Goal: Browse casually: Explore the website without a specific task or goal

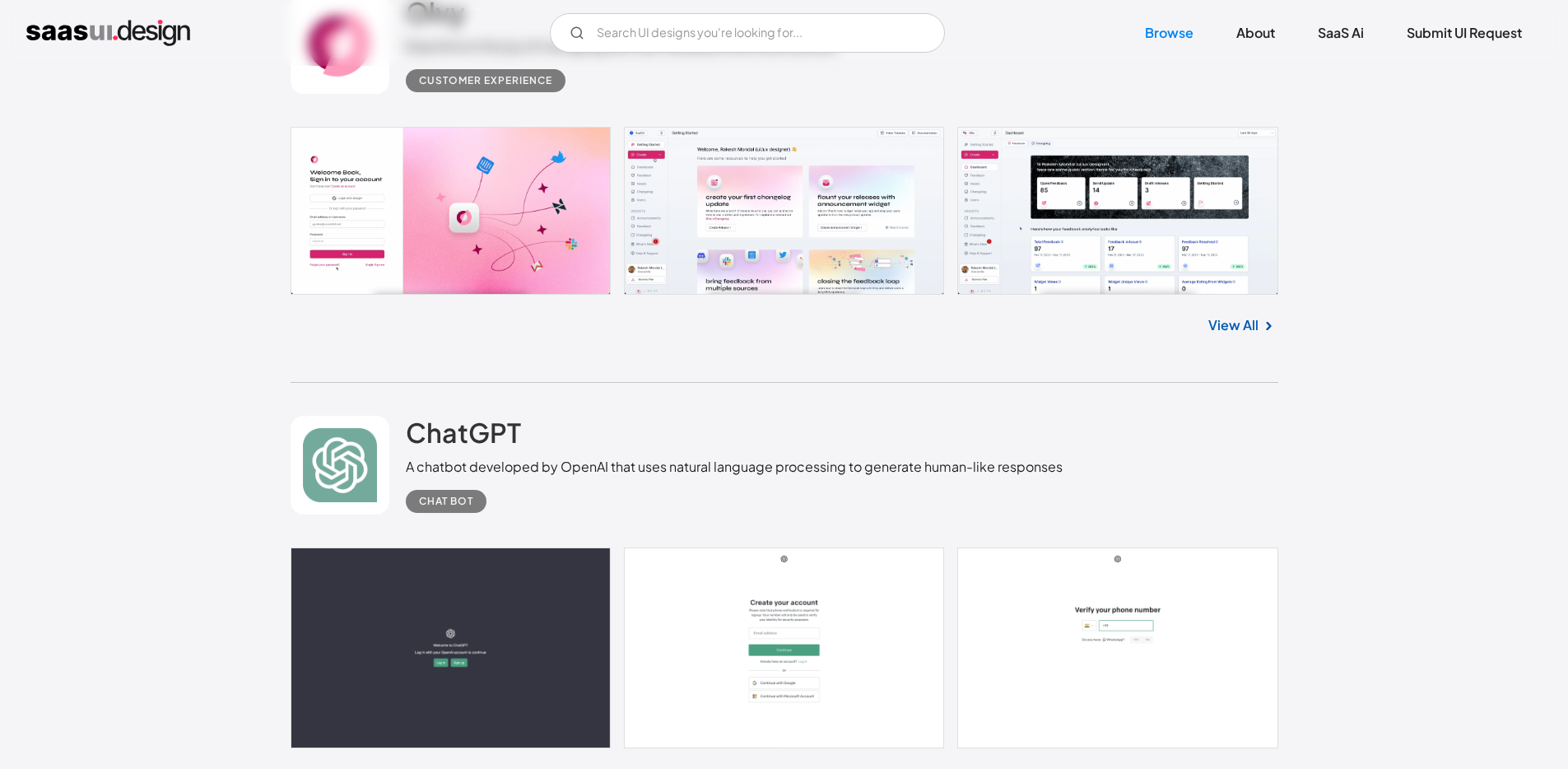
scroll to position [1029, 0]
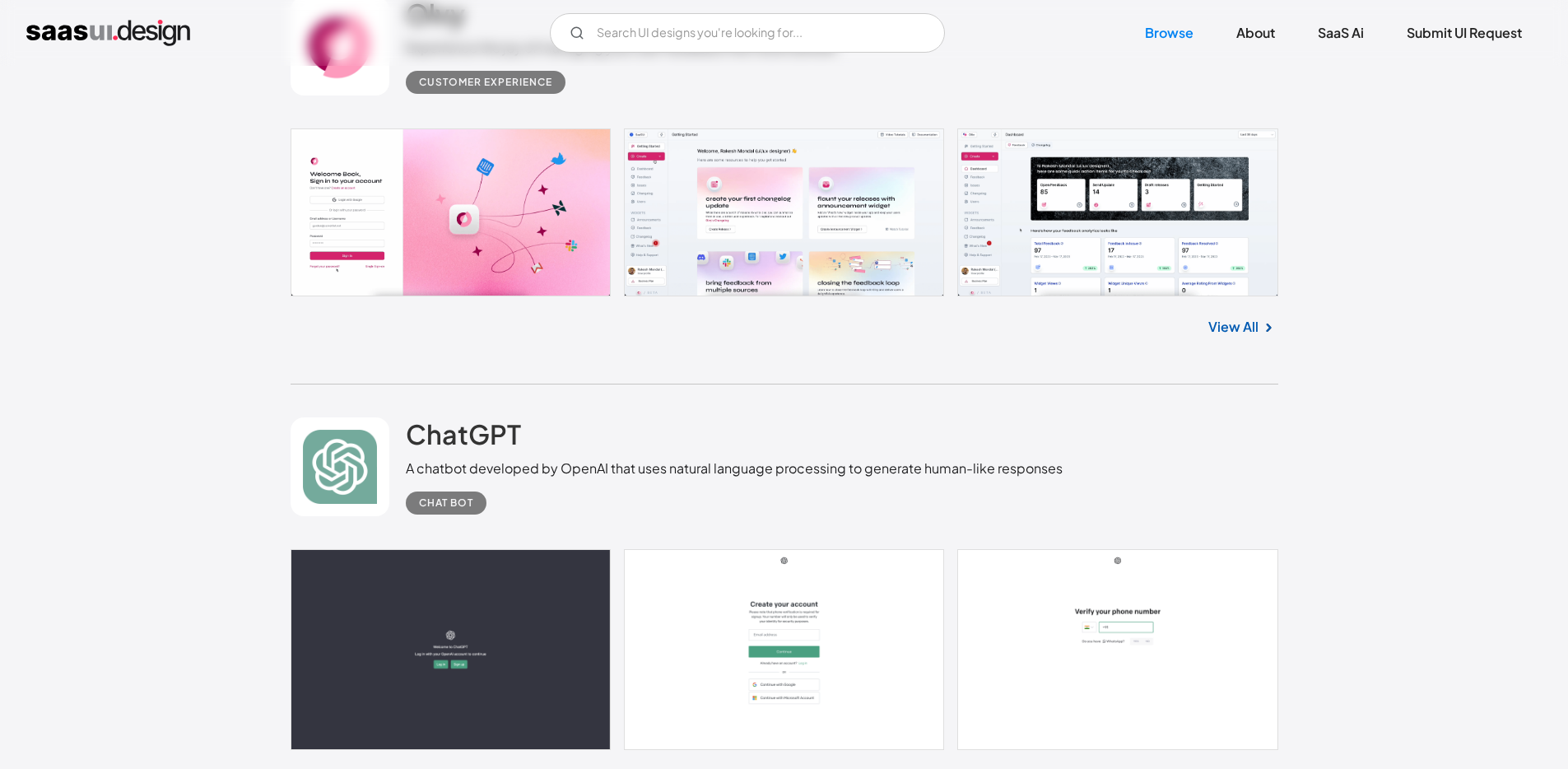
click at [766, 198] on link at bounding box center [784, 211] width 987 height 168
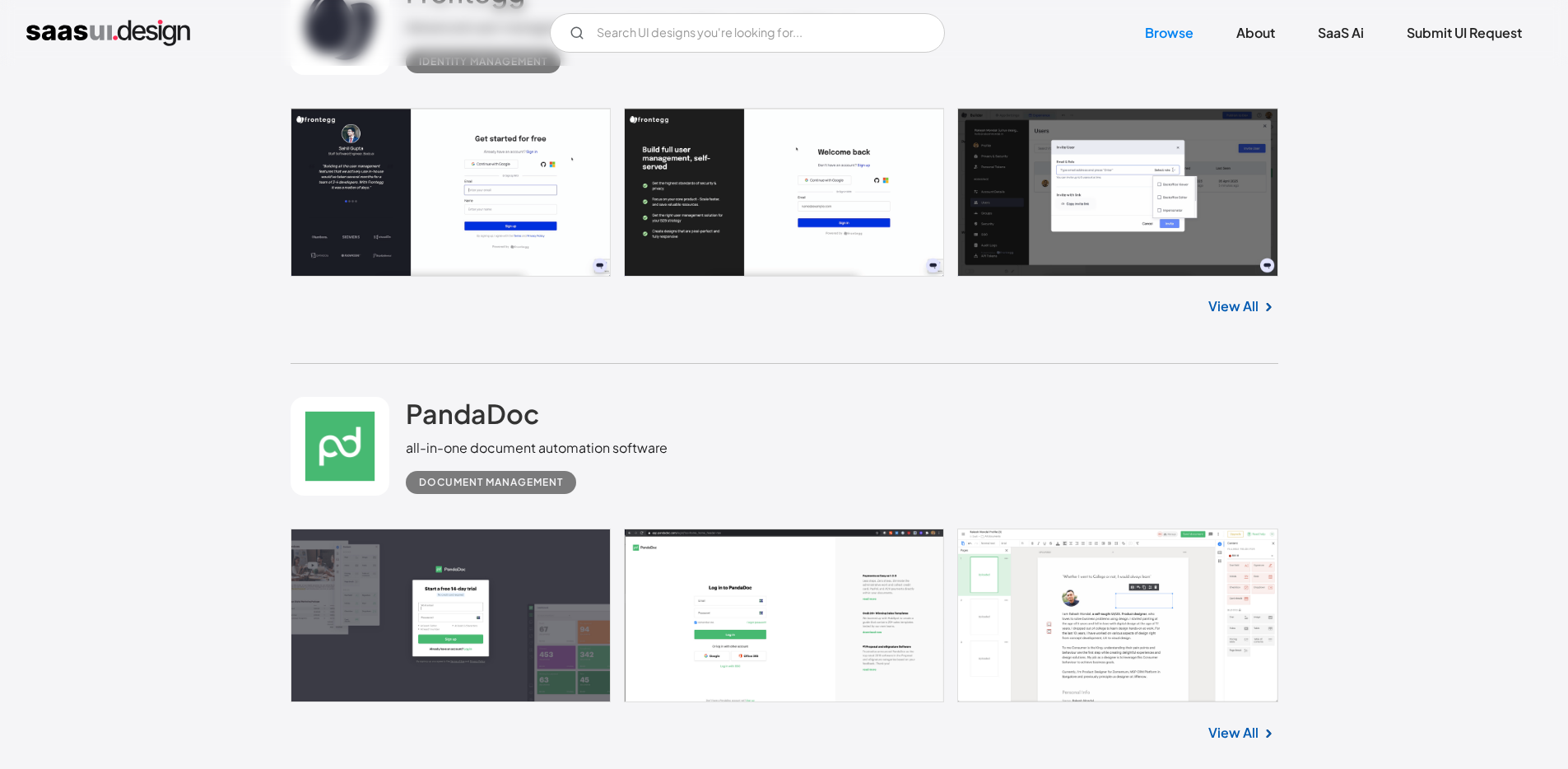
scroll to position [5388, 0]
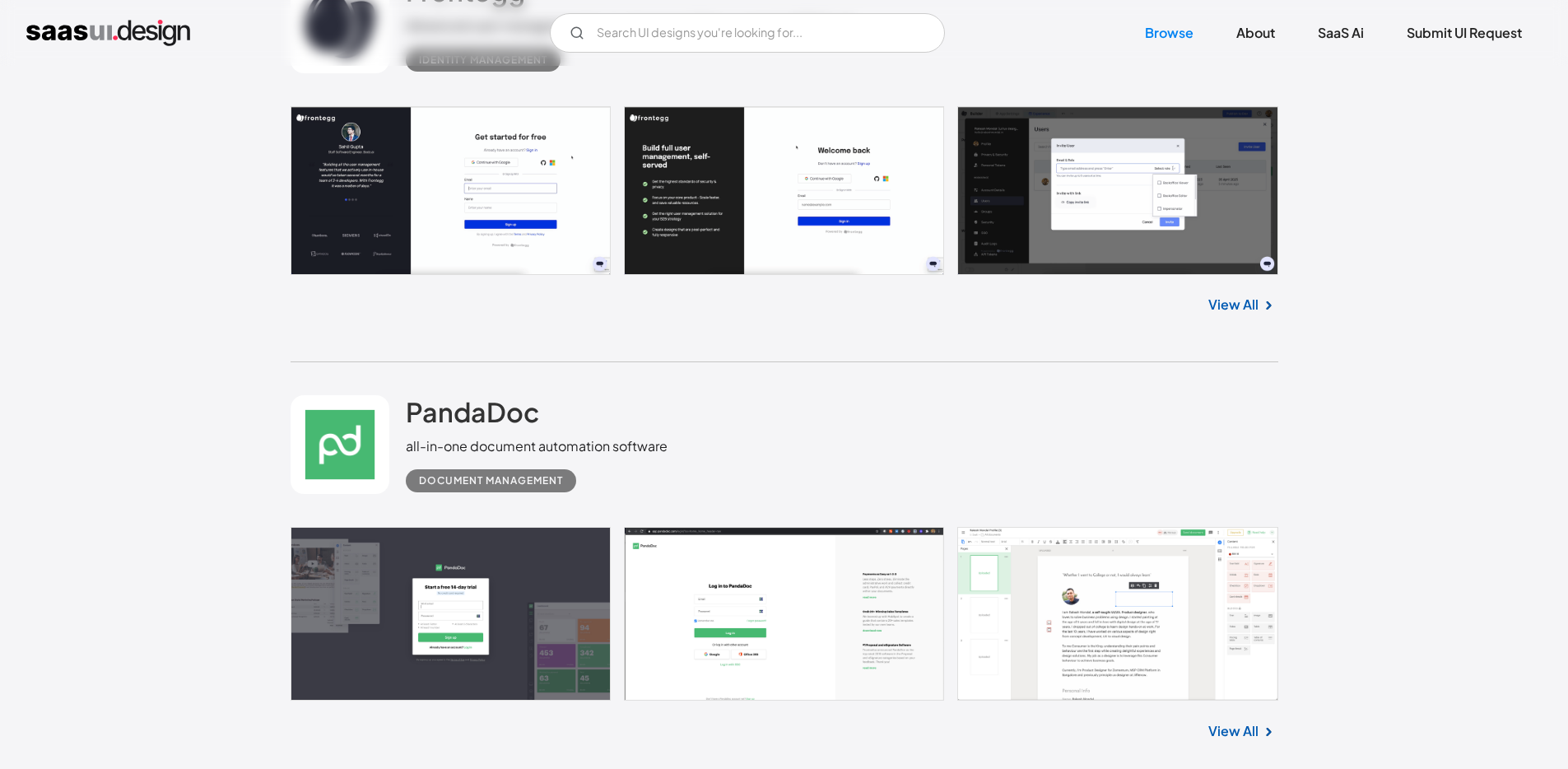
click at [520, 193] on link at bounding box center [784, 189] width 987 height 168
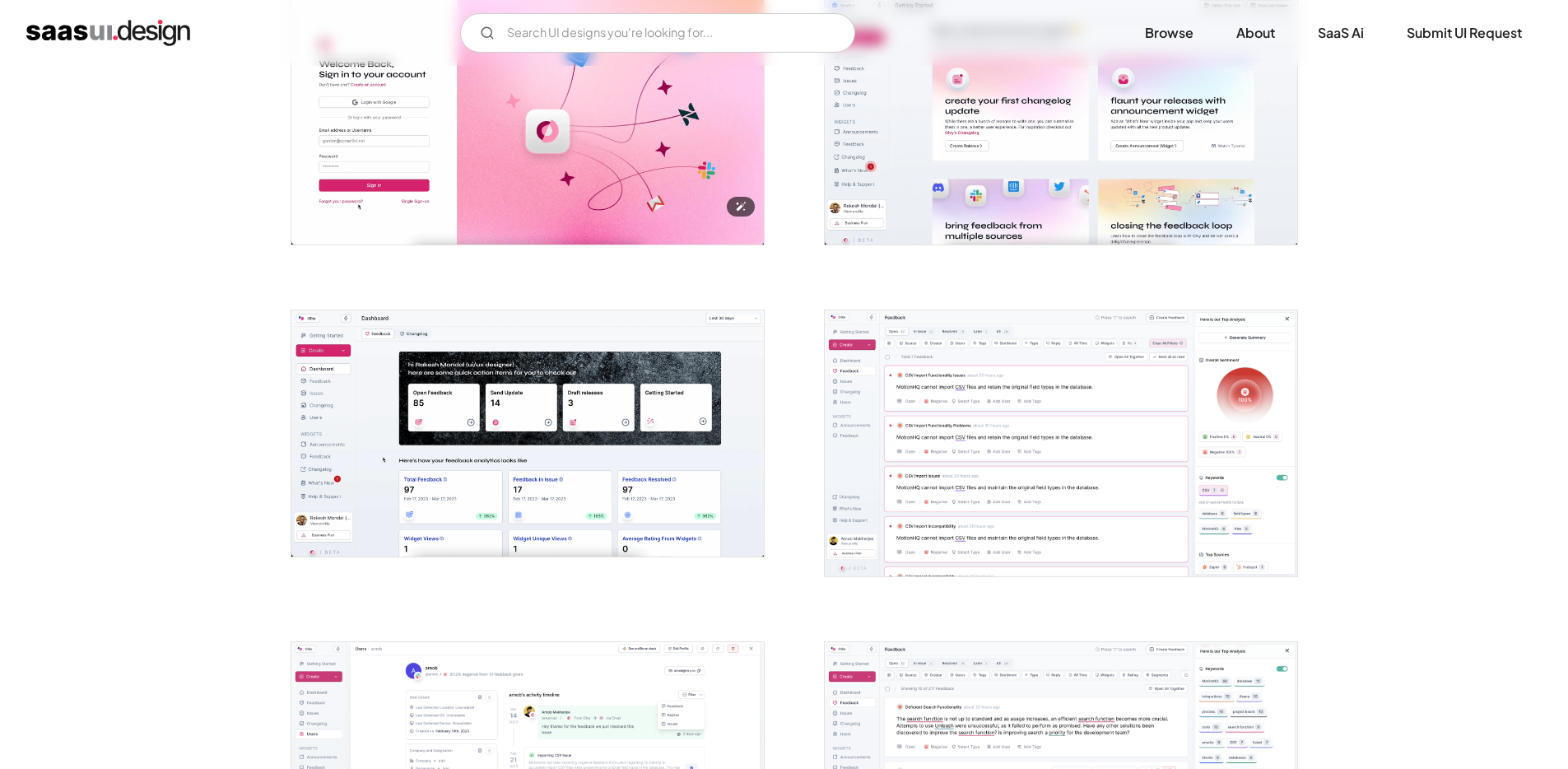
scroll to position [405, 0]
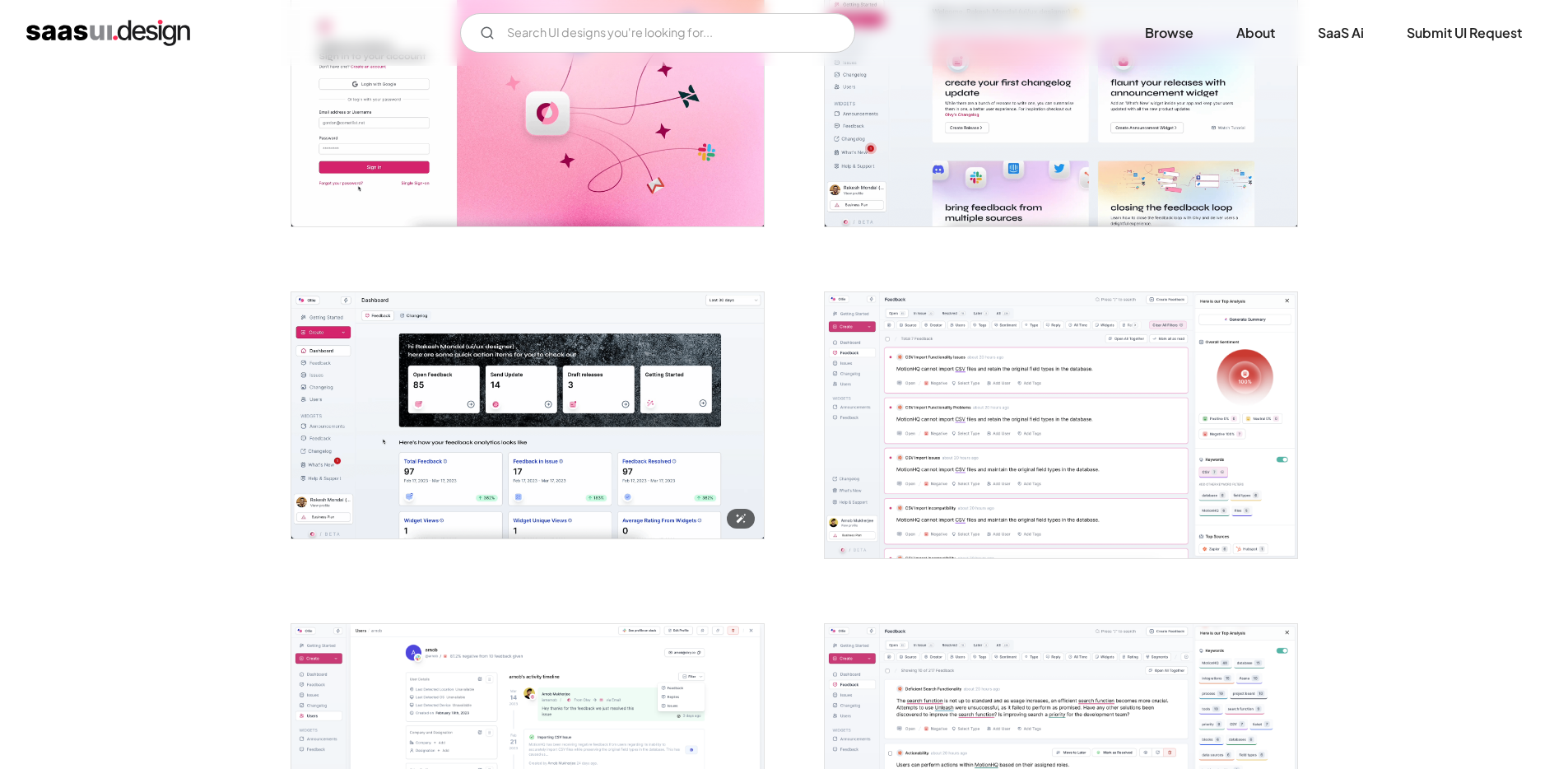
click at [491, 385] on img "open lightbox" at bounding box center [527, 415] width 472 height 246
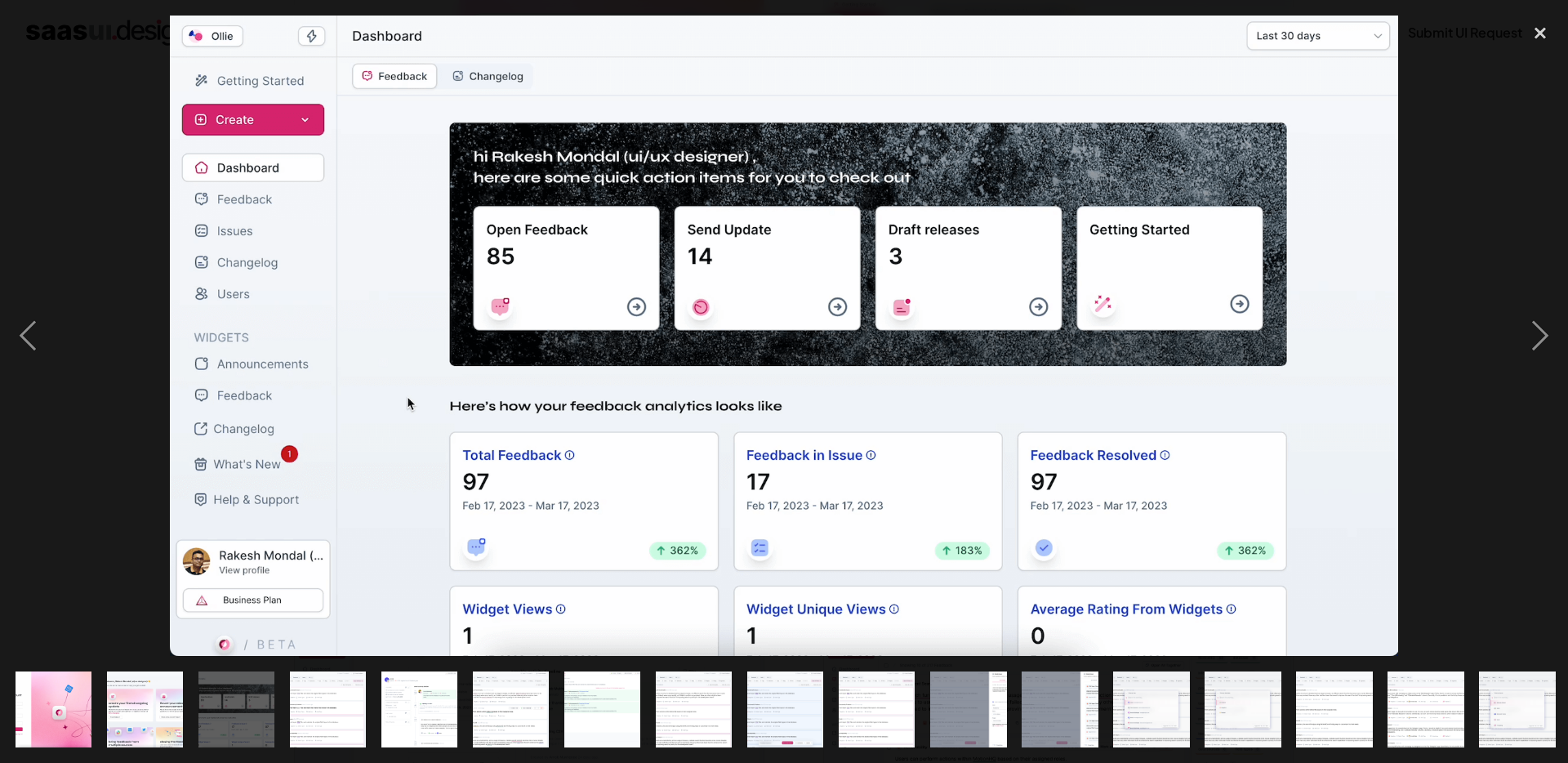
click at [120, 222] on div at bounding box center [784, 336] width 1568 height 641
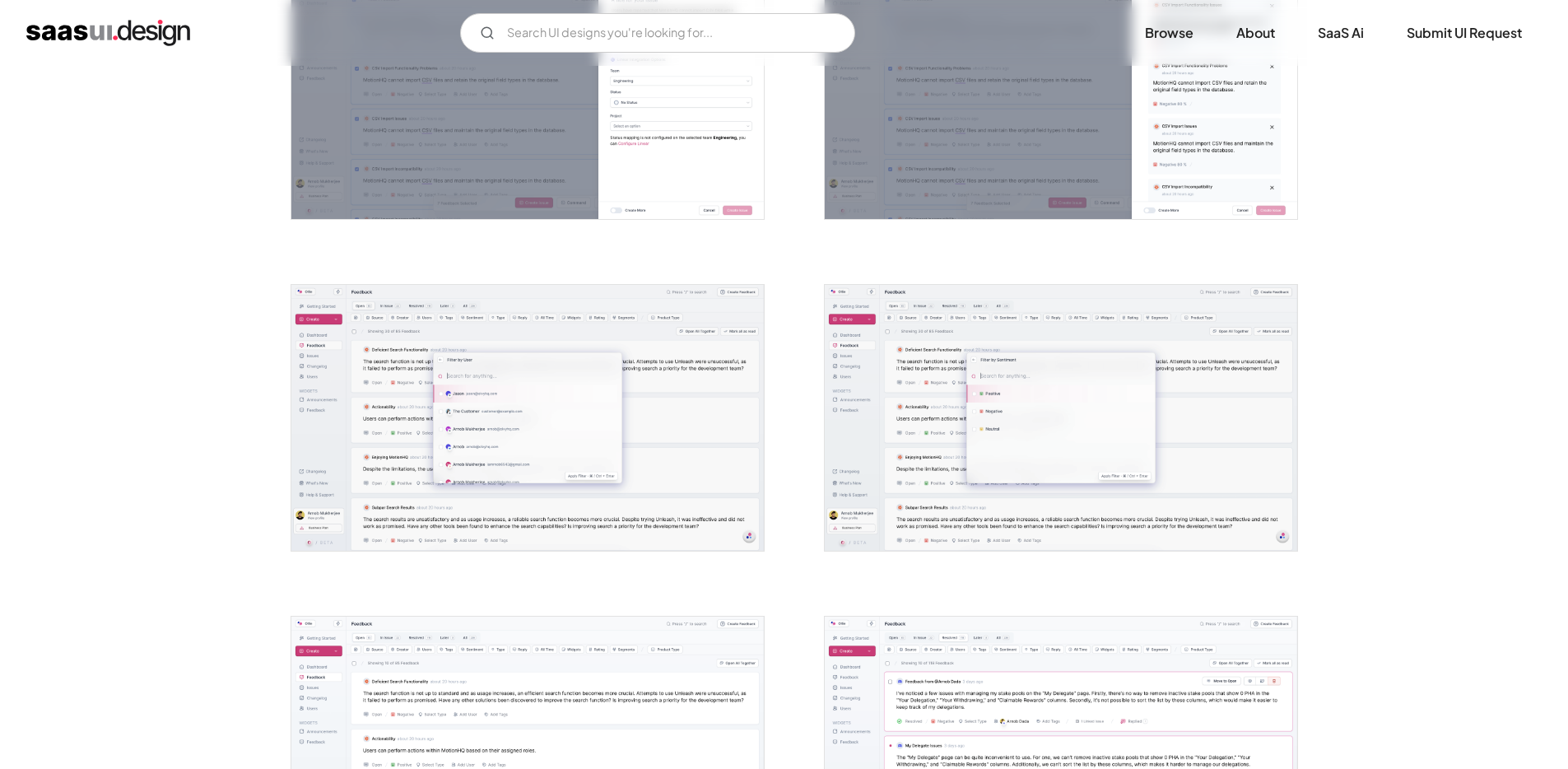
scroll to position [2096, 0]
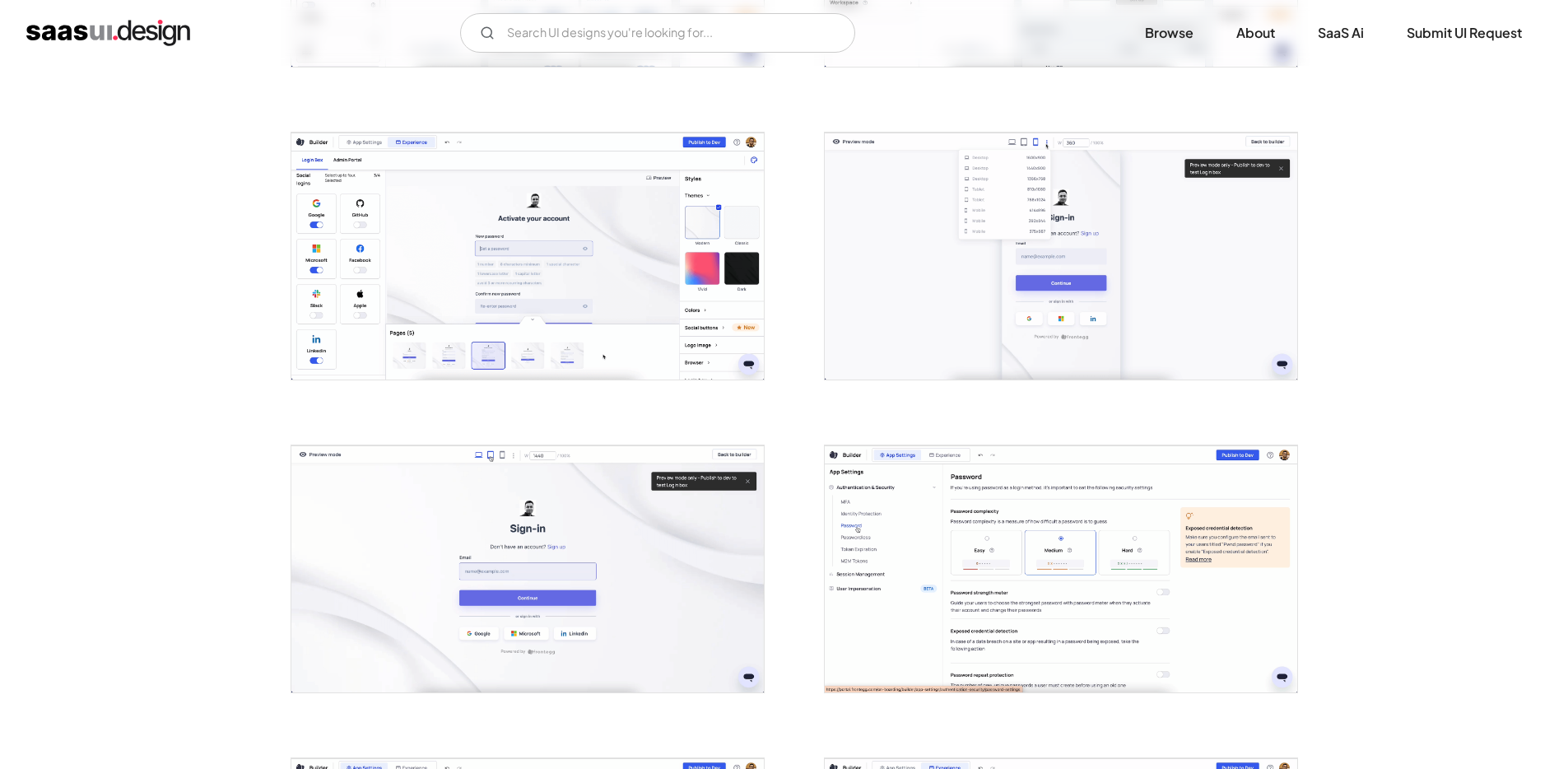
scroll to position [1744, 0]
